Goal: Check status

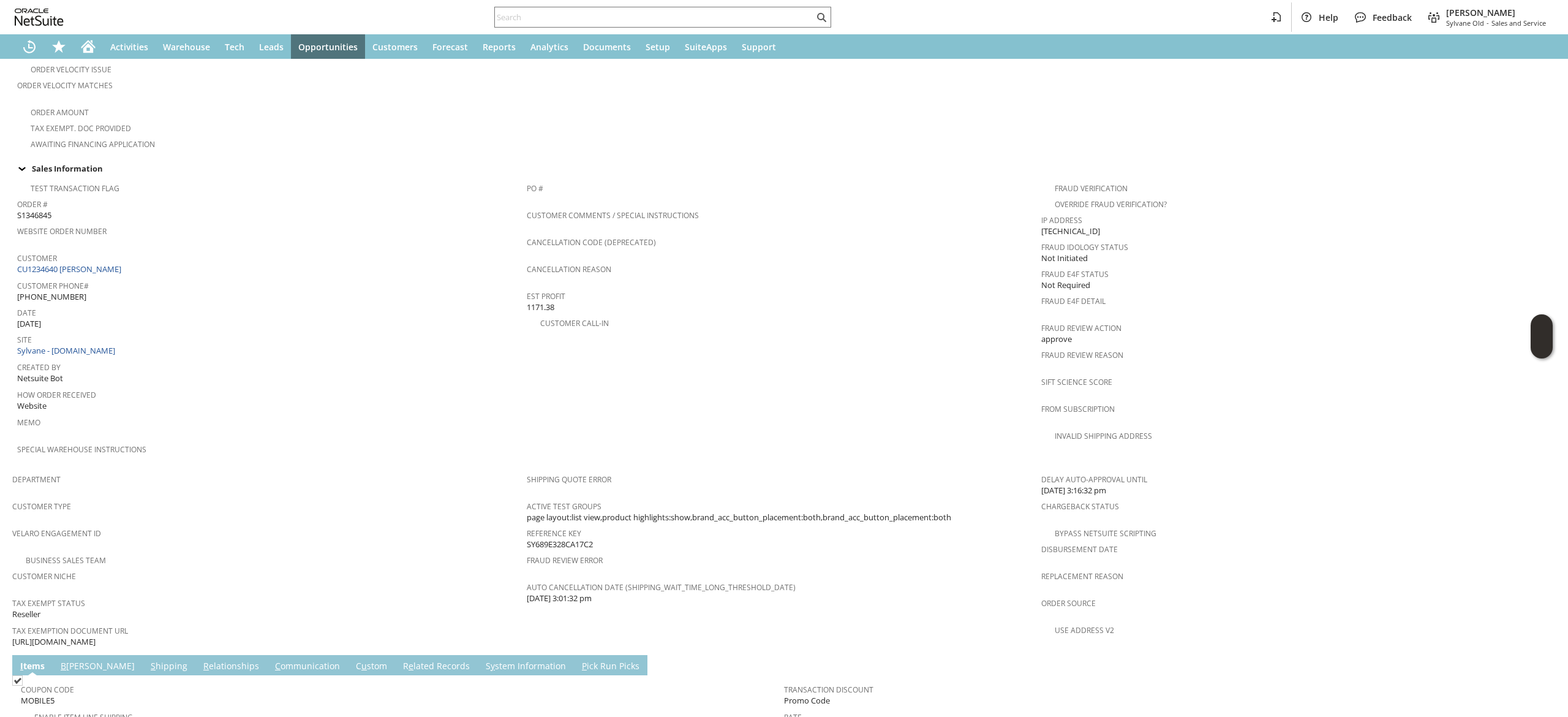
scroll to position [369, 0]
click at [89, 263] on link "CU1234640 [PERSON_NAME]" at bounding box center [70, 269] width 107 height 11
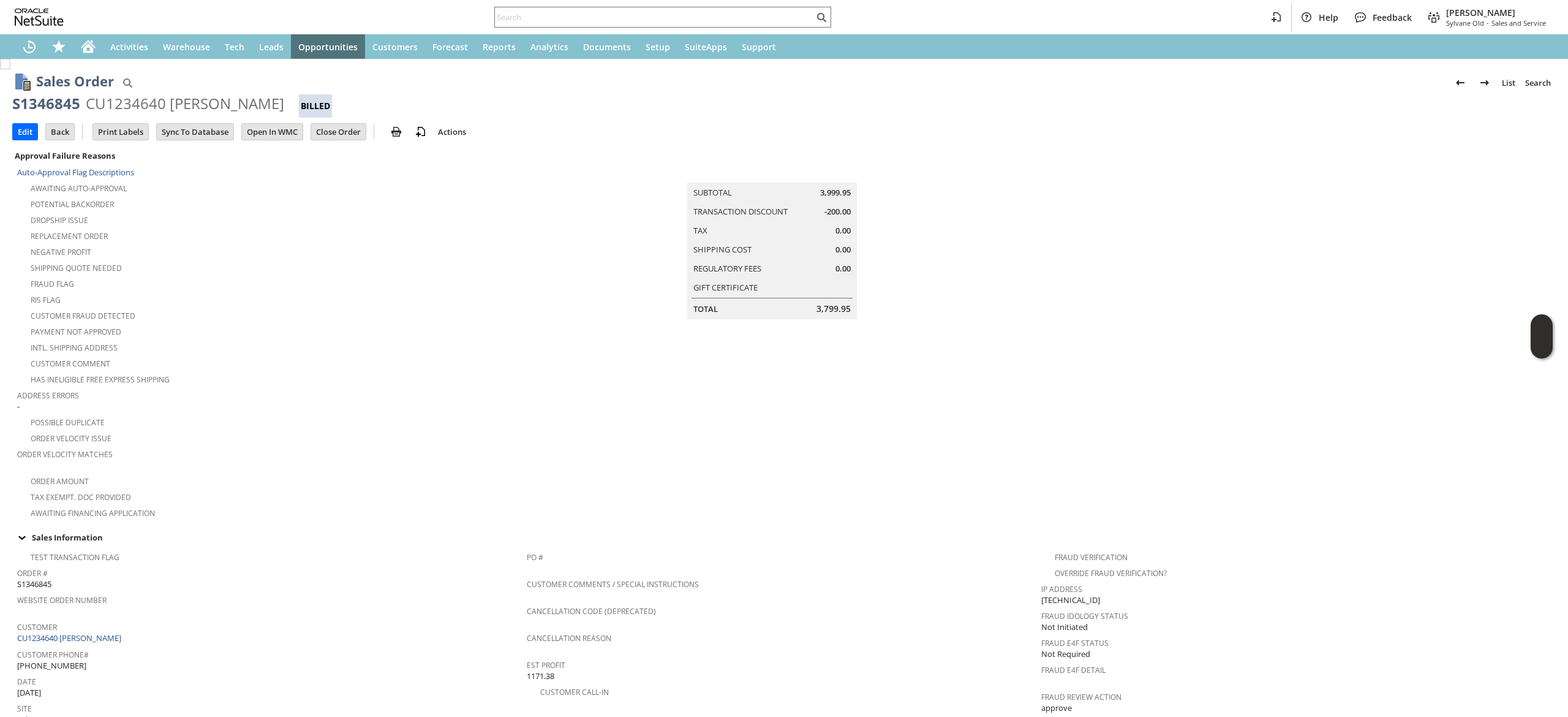
scroll to position [207, 0]
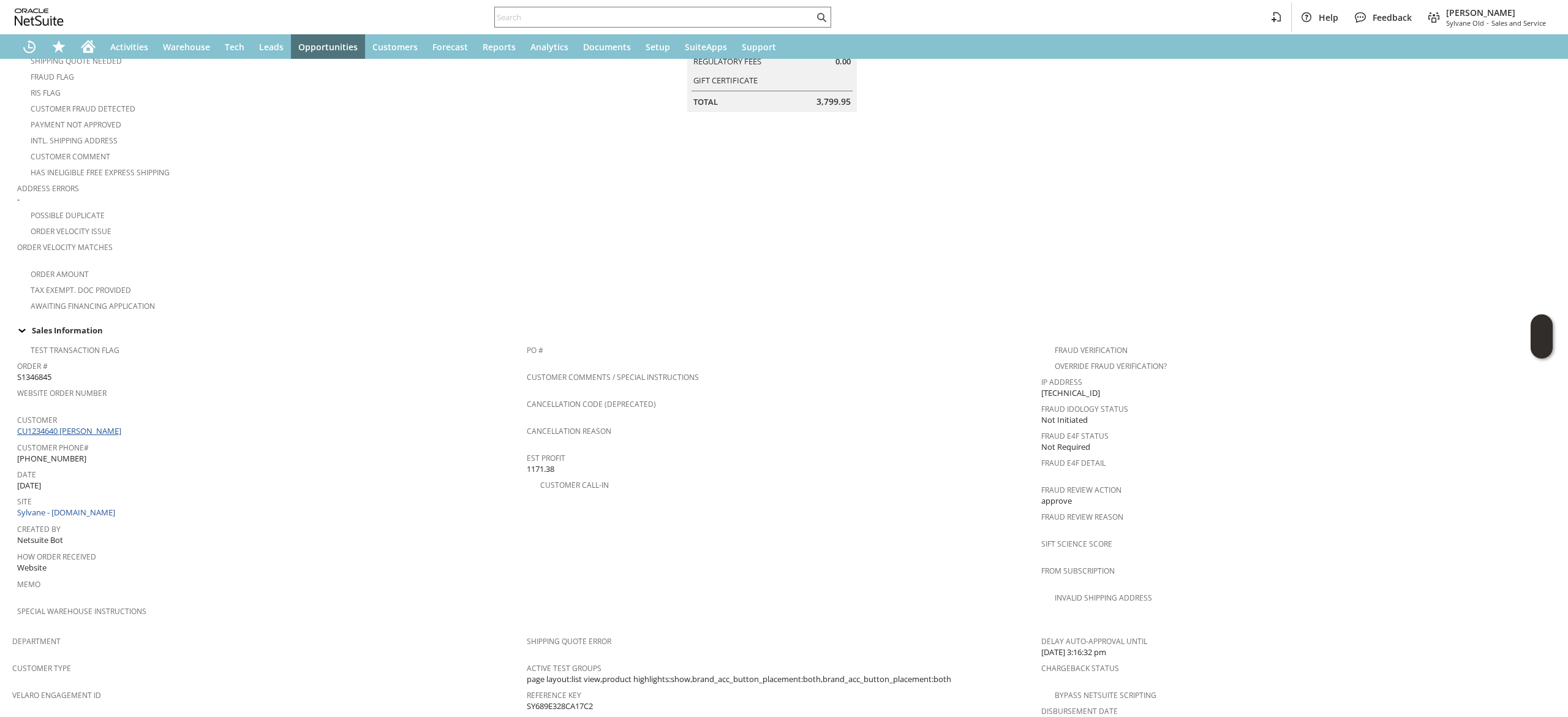
click at [94, 425] on link "CU1234640 [PERSON_NAME]" at bounding box center [70, 431] width 107 height 11
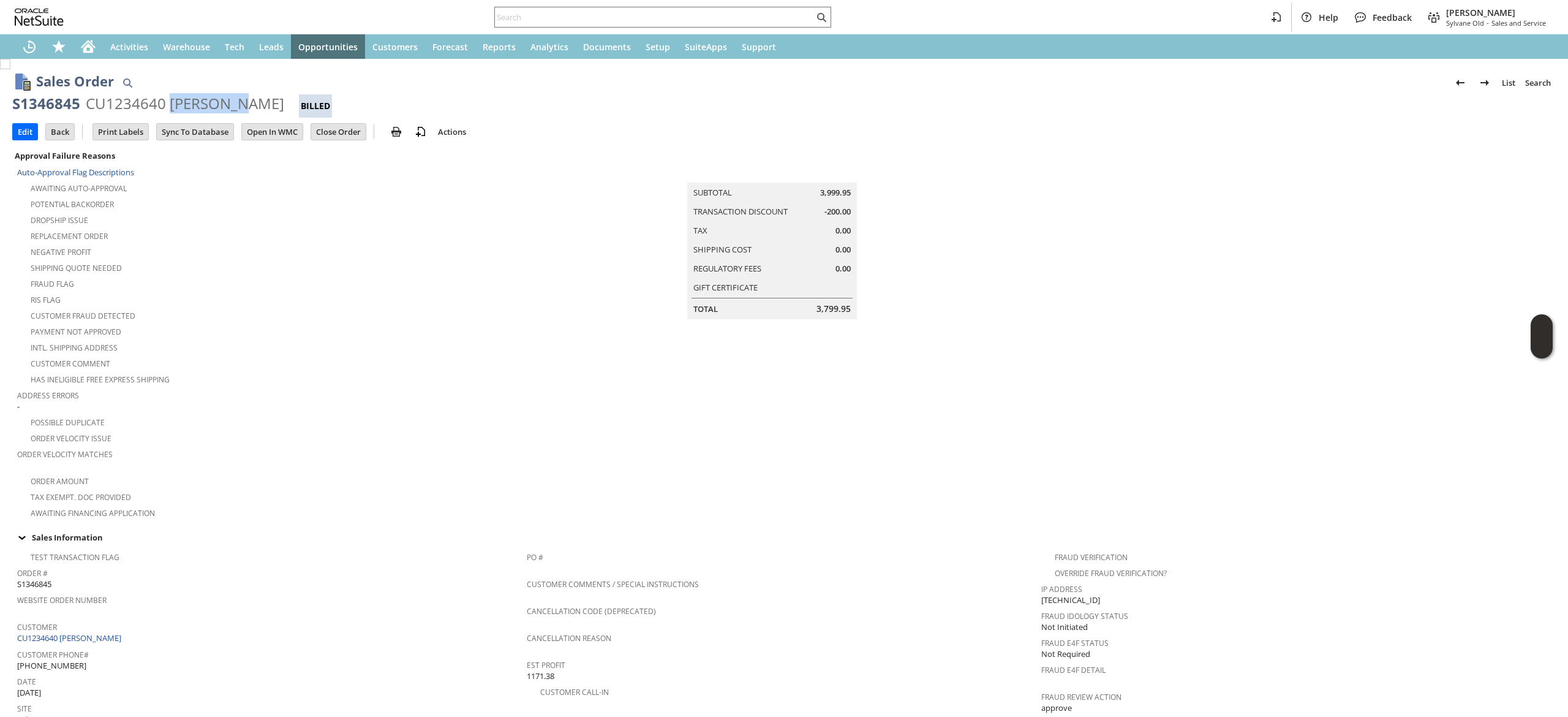
drag, startPoint x: 168, startPoint y: 95, endPoint x: 243, endPoint y: 106, distance: 75.8
click at [243, 106] on div "S1346845 CU1234640 [PERSON_NAME] Billed" at bounding box center [784, 105] width 1544 height 24
copy div "[PERSON_NAME]"
